Goal: Information Seeking & Learning: Learn about a topic

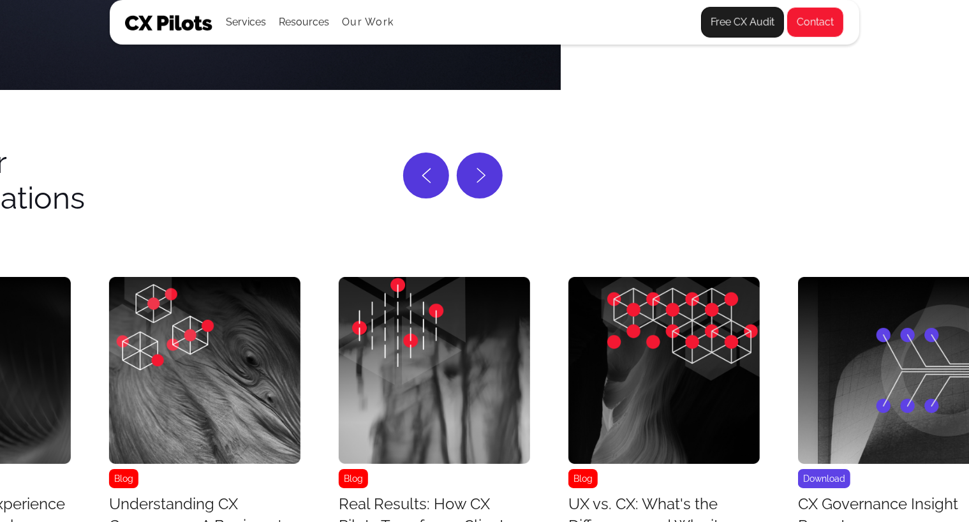
scroll to position [5110, 429]
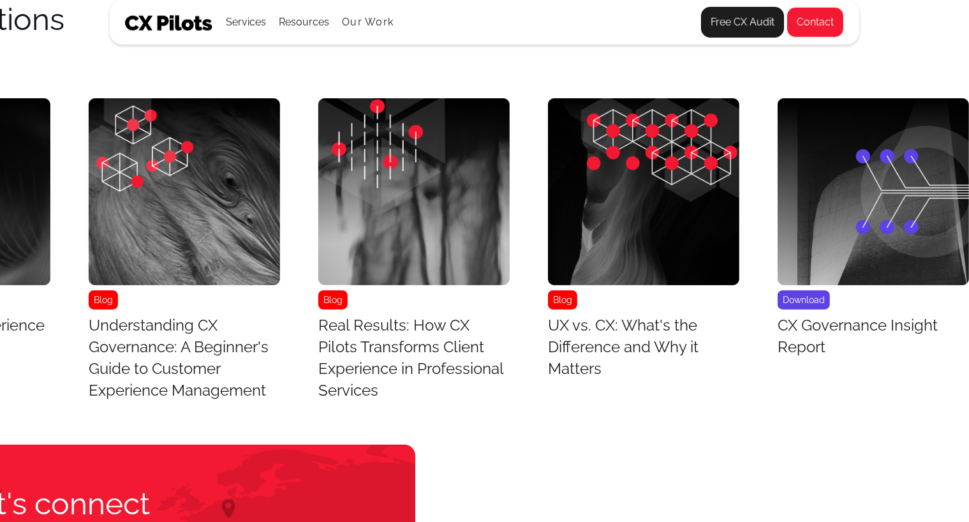
click at [957, 179] on img "6 / 43" at bounding box center [872, 191] width 191 height 186
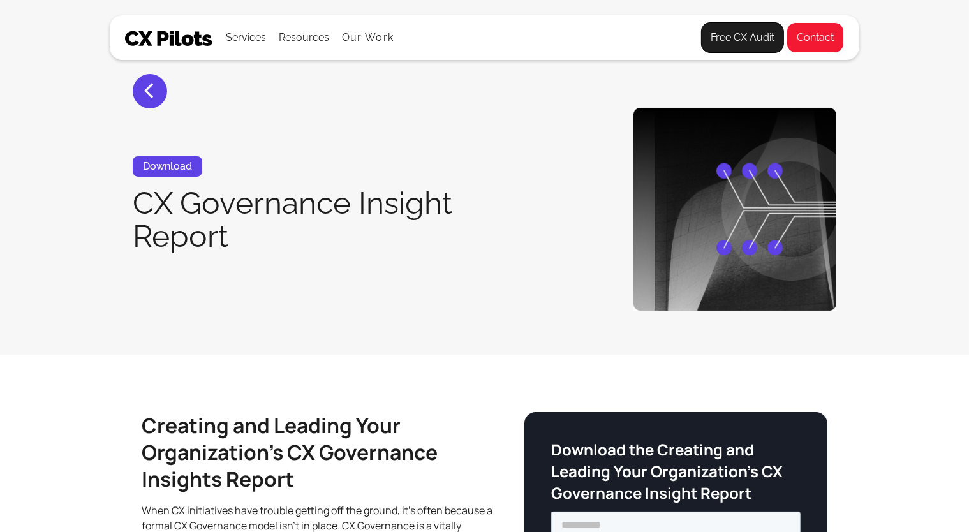
click at [957, 179] on section "< Download CX Governance Insight Report" at bounding box center [484, 177] width 969 height 355
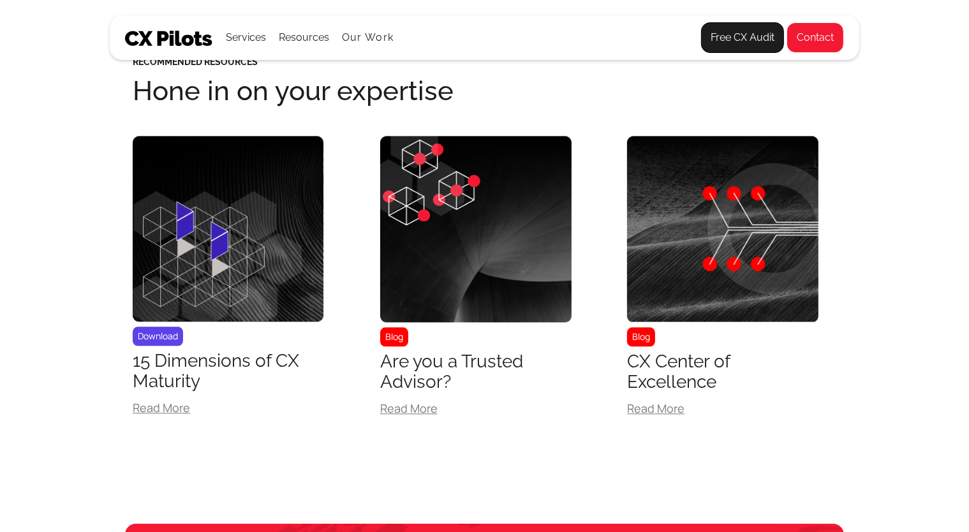
scroll to position [2786, 0]
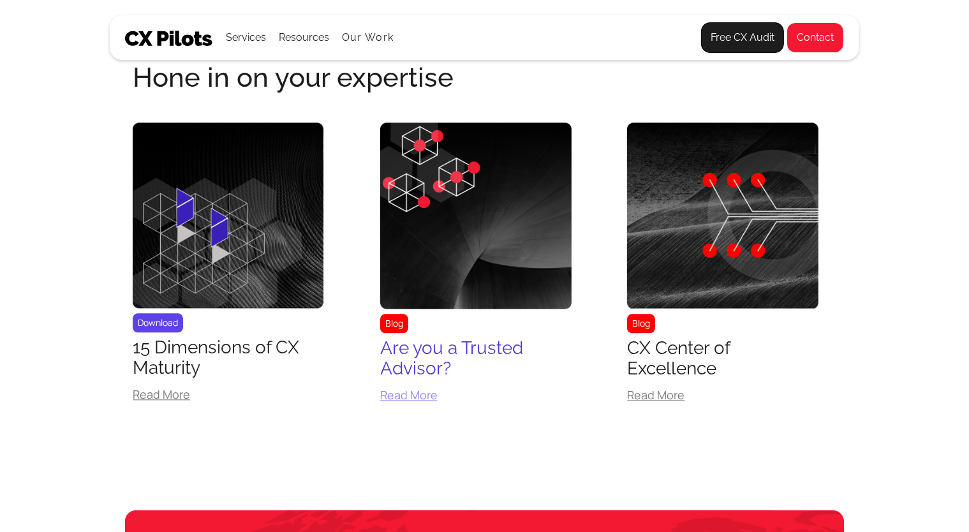
click at [556, 385] on link "Blog Are you a Trusted Advisor? Read More" at bounding box center [475, 266] width 191 height 288
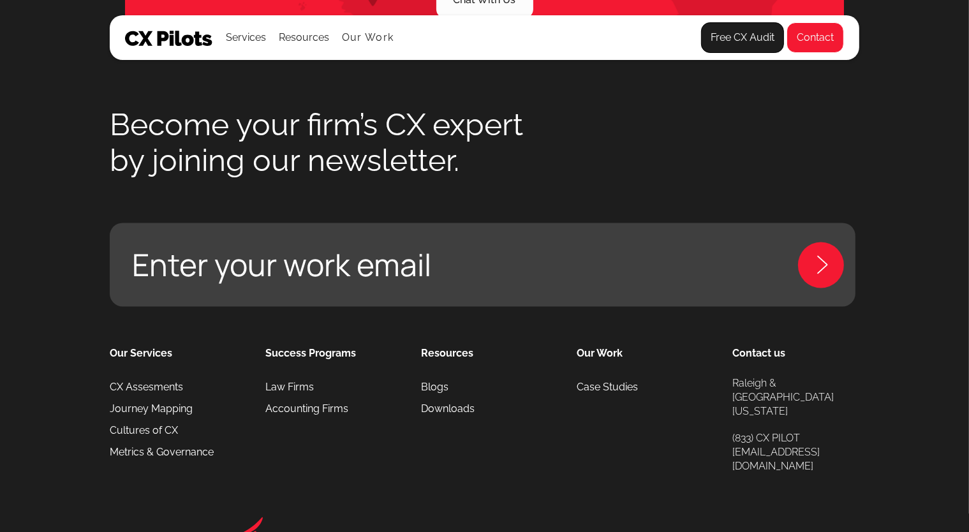
scroll to position [2490, 0]
